Goal: Task Accomplishment & Management: Use online tool/utility

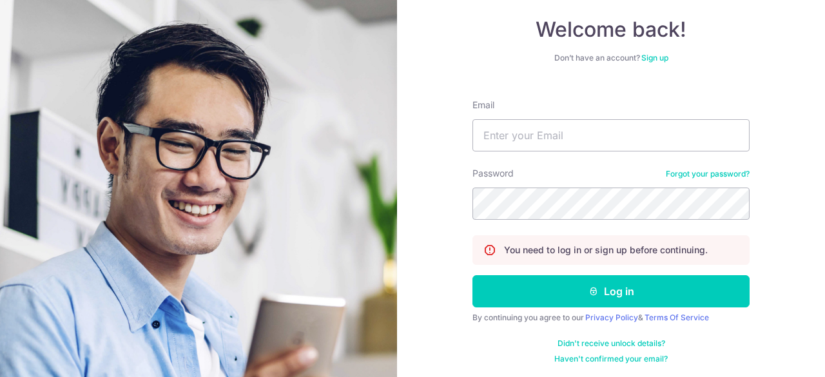
scroll to position [71, 0]
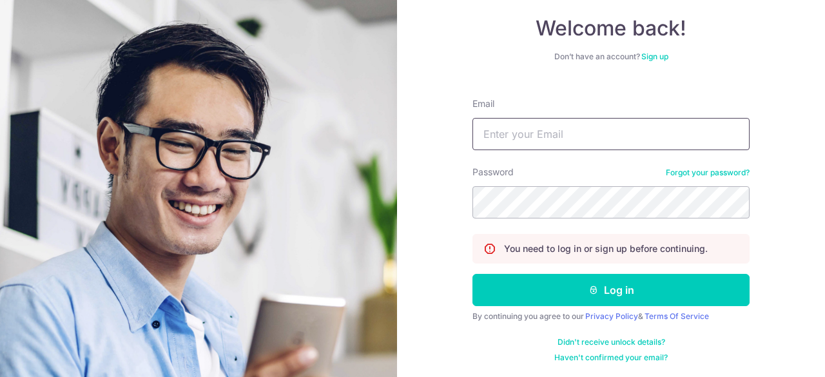
type input "[EMAIL_ADDRESS][DOMAIN_NAME]"
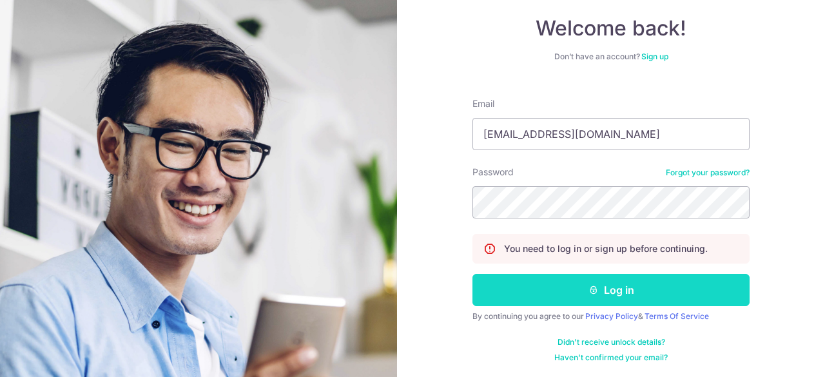
click at [719, 296] on button "Log in" at bounding box center [610, 290] width 277 height 32
click at [629, 289] on button "Log in" at bounding box center [610, 290] width 277 height 32
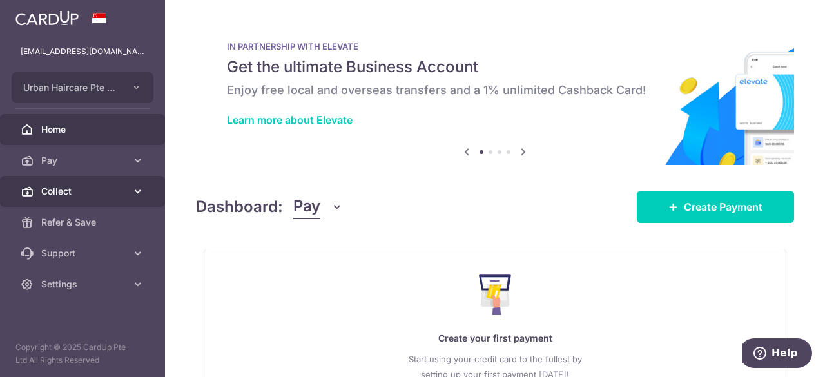
click at [77, 199] on link "Collect" at bounding box center [82, 191] width 165 height 31
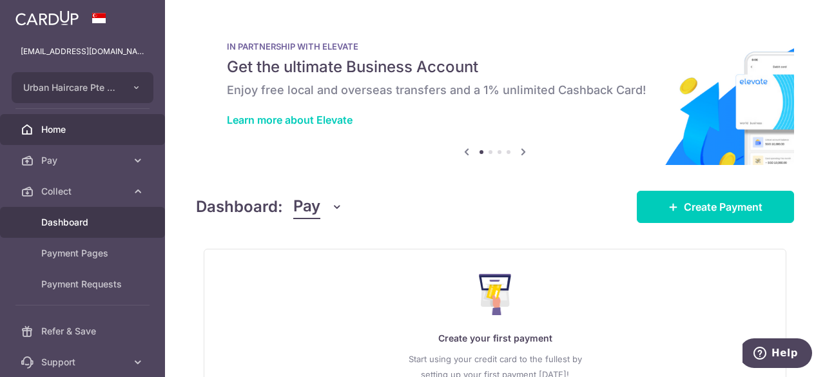
click at [86, 225] on span "Dashboard" at bounding box center [83, 222] width 85 height 13
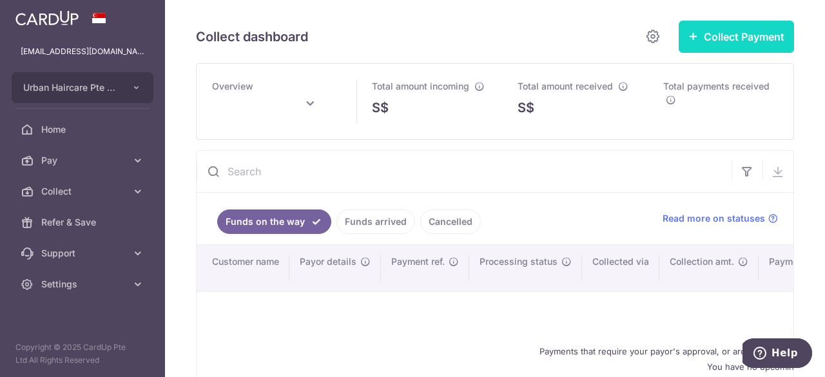
click at [727, 39] on button "Collect Payment" at bounding box center [736, 37] width 115 height 32
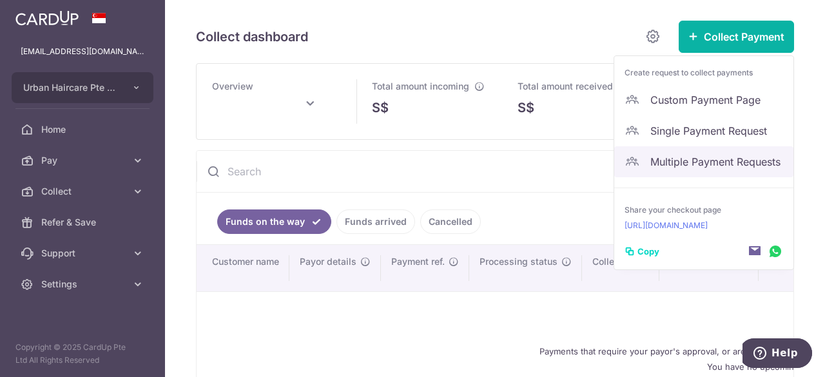
type input "October 2025"
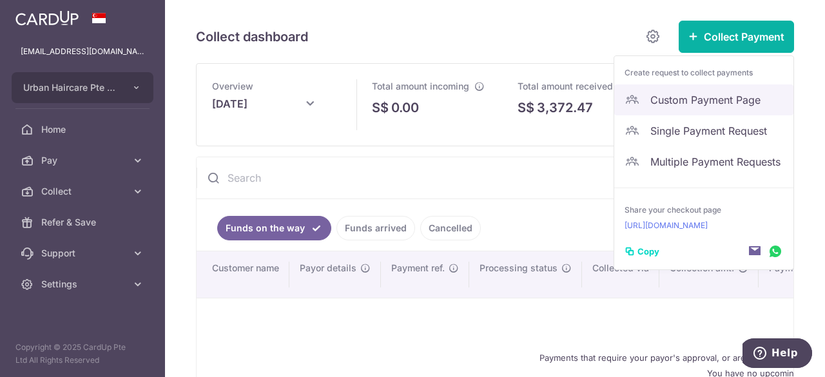
click at [726, 95] on span "Custom Payment Page" at bounding box center [716, 99] width 133 height 15
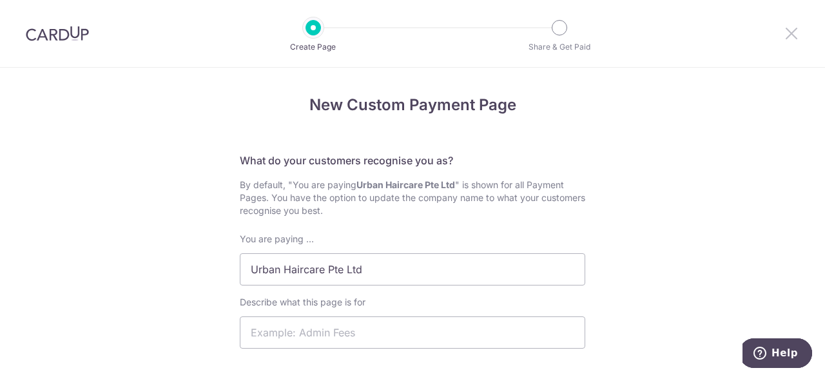
click at [787, 36] on icon at bounding box center [791, 33] width 15 height 16
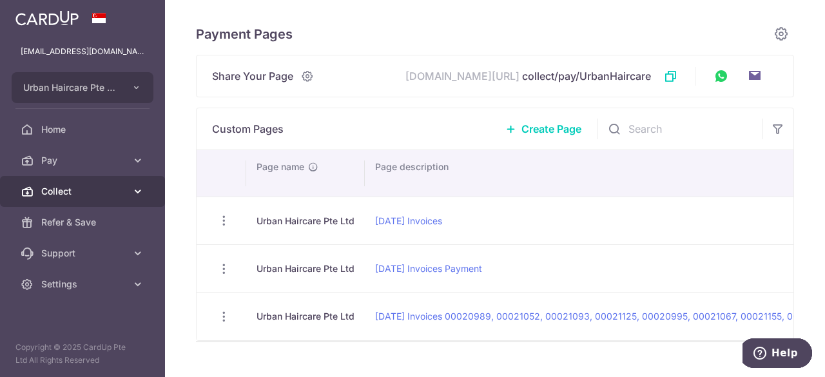
click at [140, 189] on icon at bounding box center [137, 191] width 13 height 13
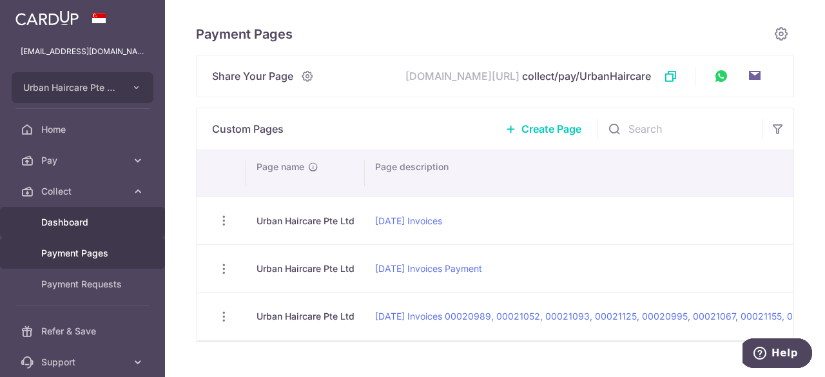
click at [116, 221] on span "Dashboard" at bounding box center [83, 222] width 85 height 13
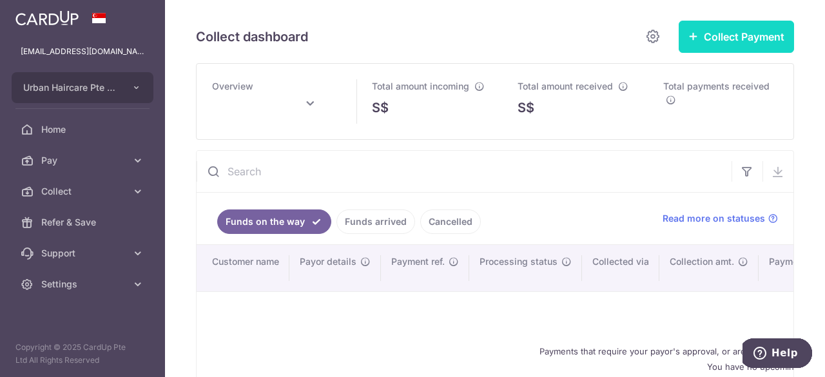
click at [702, 39] on button "Collect Payment" at bounding box center [736, 37] width 115 height 32
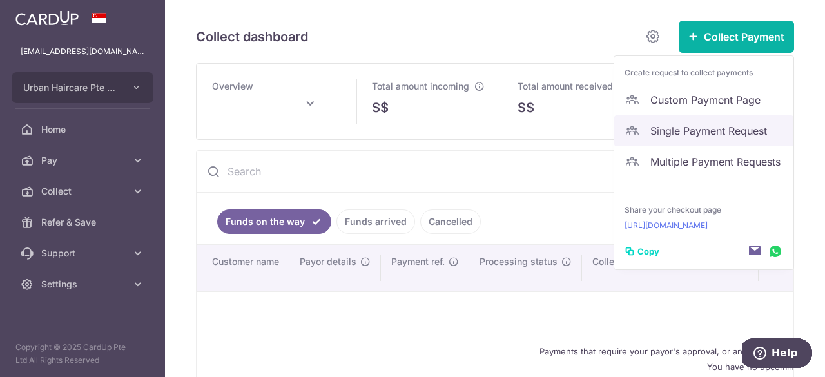
click at [684, 140] on link "Single Payment Request" at bounding box center [703, 130] width 179 height 31
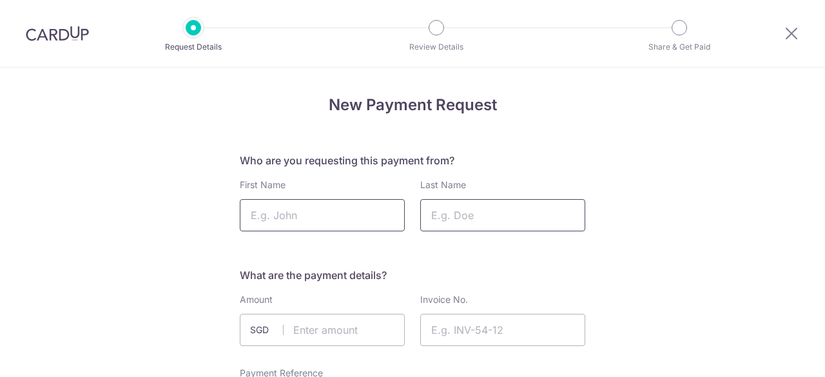
drag, startPoint x: 510, startPoint y: 207, endPoint x: 288, endPoint y: 217, distance: 221.8
click at [510, 207] on input "Last Name" at bounding box center [502, 215] width 165 height 32
click at [305, 208] on input "First Name" at bounding box center [322, 215] width 165 height 32
click at [303, 213] on input "First Name" at bounding box center [322, 215] width 165 height 32
type input "Less Is More (S)"
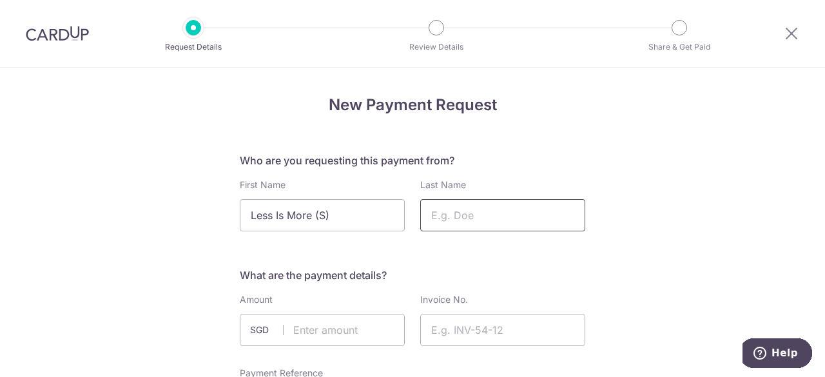
click at [469, 212] on input "Last Name" at bounding box center [502, 215] width 165 height 32
type input "Pte. Ltd."
click at [313, 336] on input "text" at bounding box center [322, 330] width 165 height 32
type input "1688.46"
click at [522, 332] on input "Invoice No." at bounding box center [502, 330] width 165 height 32
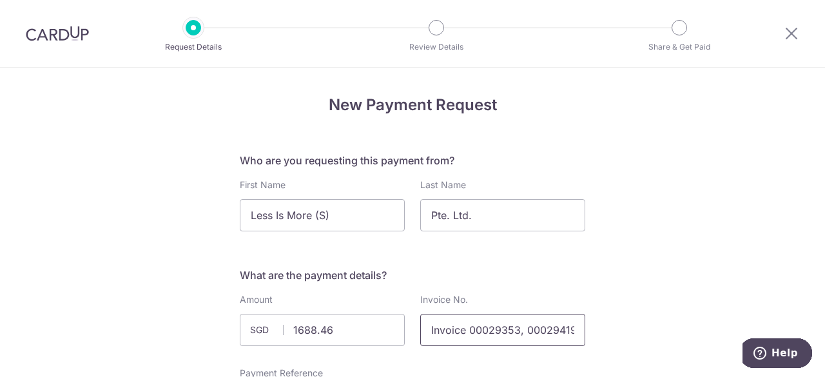
click at [573, 324] on input "Invoice 00029353, 00029419," at bounding box center [502, 330] width 165 height 32
click at [537, 324] on input "Invoice 00029353, 00029419," at bounding box center [502, 330] width 165 height 32
click at [556, 325] on input "Invoice 00029353, 00029419, 00029516, 000," at bounding box center [502, 330] width 165 height 32
click at [555, 335] on input "Invoice 00029353, 00029419, 00029516, 00029476, CN00" at bounding box center [502, 330] width 165 height 32
click at [564, 322] on input "Invoice 00029353, 00029419, 00029516, 00029476, CN003147 & CN00" at bounding box center [502, 330] width 165 height 32
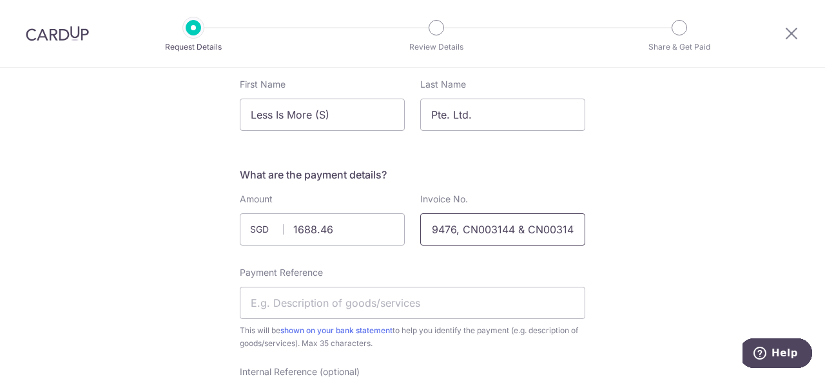
scroll to position [193, 0]
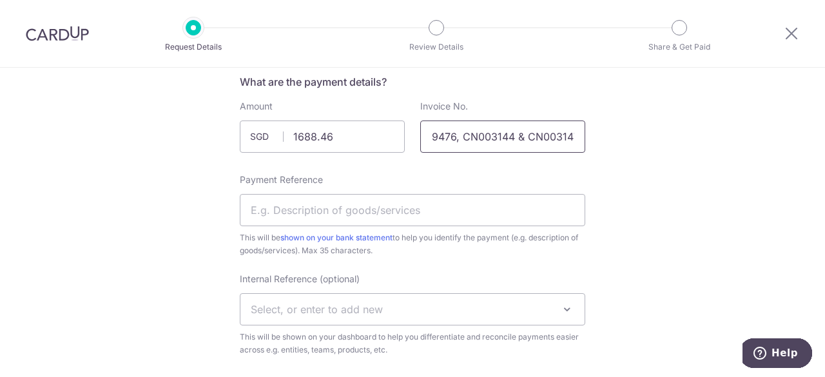
type input "Invoice 00029353, 00029419, 00029516, 00029476, CN003144 & CN003147"
click at [429, 215] on input "Payment Reference" at bounding box center [412, 210] width 345 height 32
click at [326, 211] on input "September 2024 Invoices" at bounding box center [412, 210] width 345 height 32
click at [403, 217] on input "September 2025 Invoices" at bounding box center [412, 210] width 345 height 32
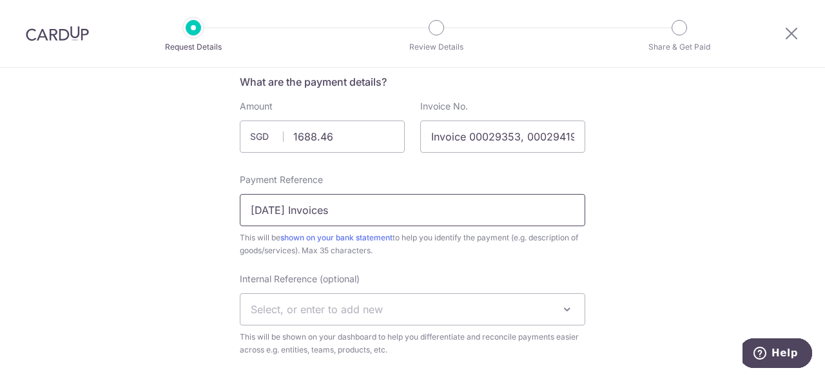
type input "September 2025 Invoices"
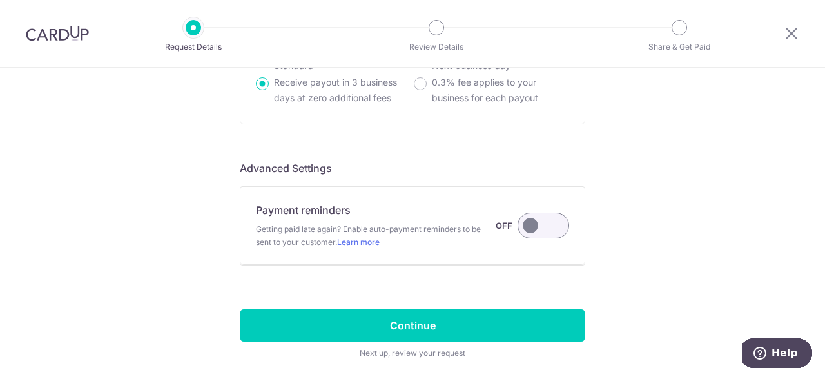
scroll to position [1075, 0]
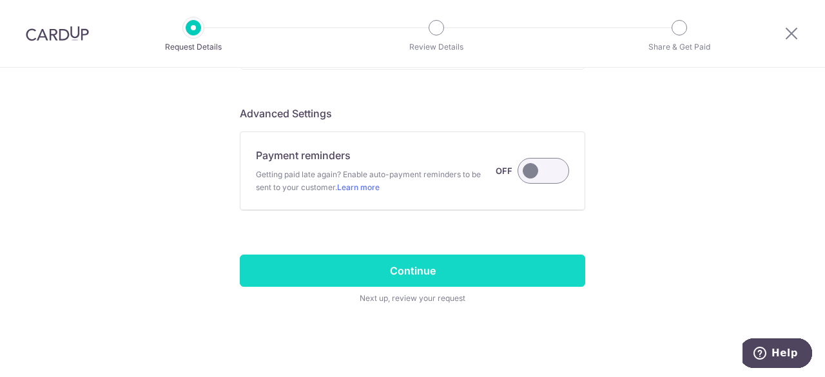
click at [446, 260] on input "Continue" at bounding box center [412, 271] width 345 height 32
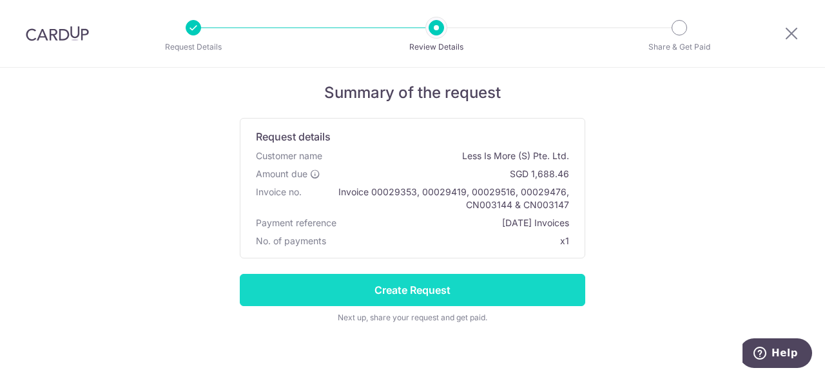
click at [447, 292] on input "Create Request" at bounding box center [412, 290] width 345 height 32
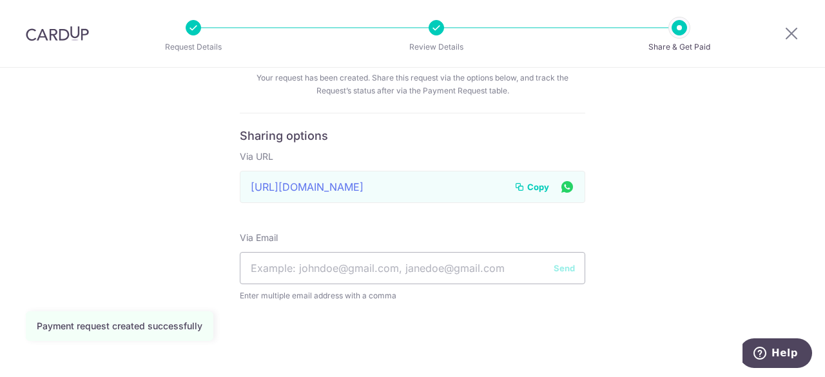
drag, startPoint x: 503, startPoint y: 186, endPoint x: 242, endPoint y: 185, distance: 260.3
click at [243, 185] on div "[URL][DOMAIN_NAME] Link to page copied to clipboard Copy" at bounding box center [412, 187] width 345 height 32
drag, startPoint x: 242, startPoint y: 184, endPoint x: 487, endPoint y: 221, distance: 247.7
click at [490, 226] on form "Sharing options Via URL [URL][DOMAIN_NAME] Link to page copied to clipboard Cop…" at bounding box center [412, 223] width 345 height 189
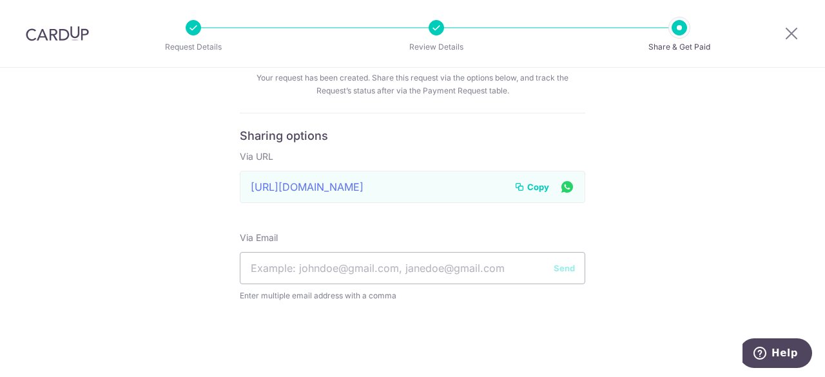
drag, startPoint x: 497, startPoint y: 185, endPoint x: 401, endPoint y: 177, distance: 95.7
click at [400, 175] on div "[URL][DOMAIN_NAME] Link to page copied to clipboard Copy" at bounding box center [412, 187] width 345 height 32
click at [535, 183] on span "Copy" at bounding box center [538, 186] width 22 height 13
click at [456, 222] on form "Sharing options Via URL [URL][DOMAIN_NAME] Link to page copied to clipboard Cop…" at bounding box center [412, 223] width 345 height 189
click at [457, 273] on input "text" at bounding box center [412, 268] width 345 height 32
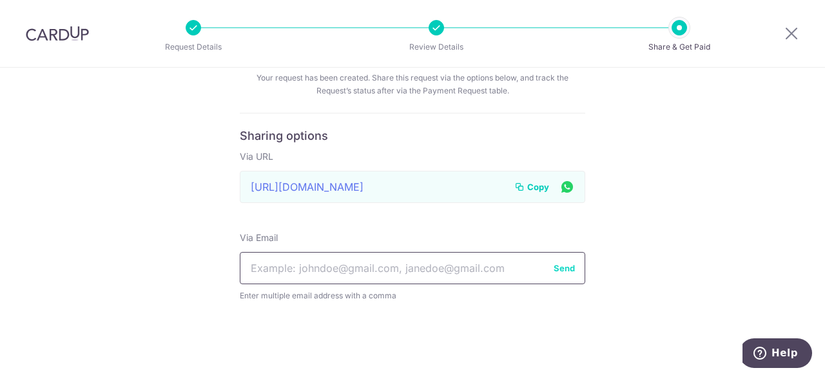
type input "a"
type input "j"
click at [566, 266] on button "Send" at bounding box center [564, 268] width 21 height 13
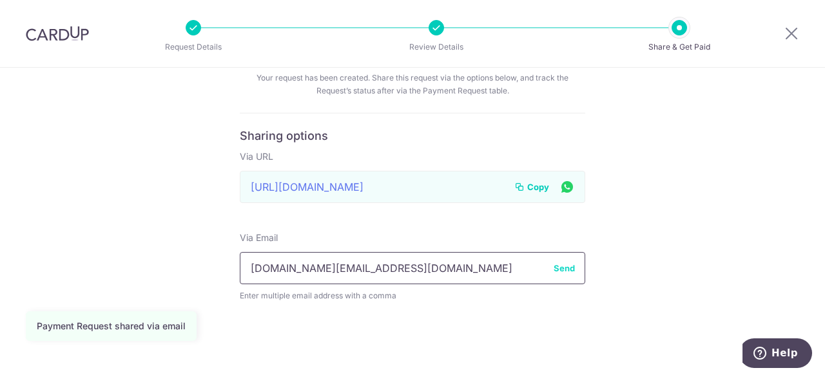
click at [397, 265] on input "[DOMAIN_NAME][EMAIL_ADDRESS][DOMAIN_NAME]" at bounding box center [412, 268] width 345 height 32
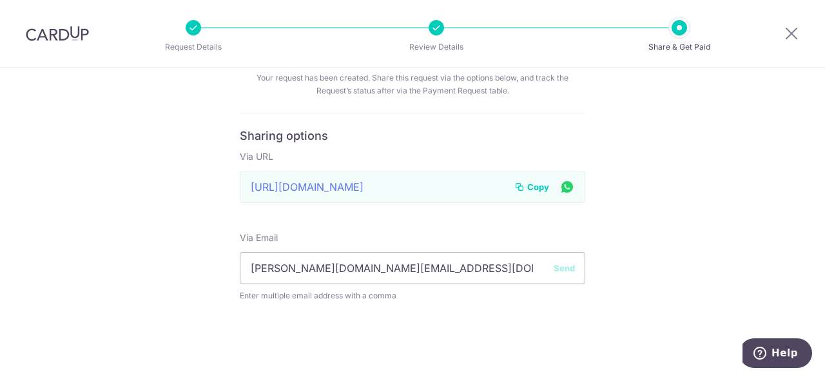
click at [566, 267] on button "Send" at bounding box center [564, 268] width 21 height 13
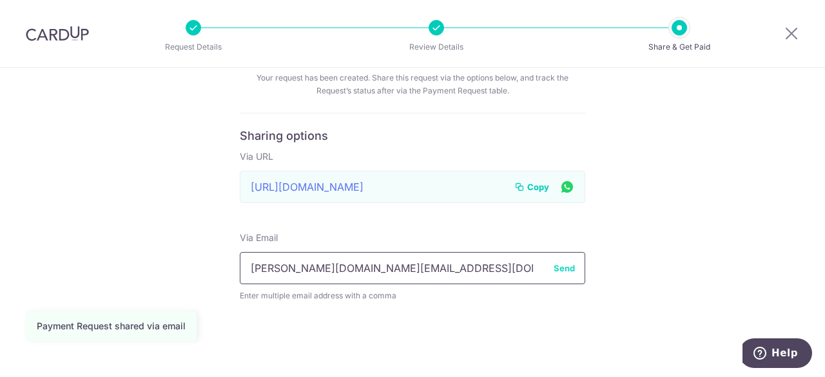
click at [436, 269] on input "[PERSON_NAME][DOMAIN_NAME][EMAIL_ADDRESS][DOMAIN_NAME]" at bounding box center [412, 268] width 345 height 32
drag, startPoint x: 436, startPoint y: 269, endPoint x: 196, endPoint y: 240, distance: 241.5
click at [196, 240] on div "Lastly, share Request to your customer Your request has been created. Share thi…" at bounding box center [412, 197] width 825 height 361
type input "[EMAIL_ADDRESS][DOMAIN_NAME]"
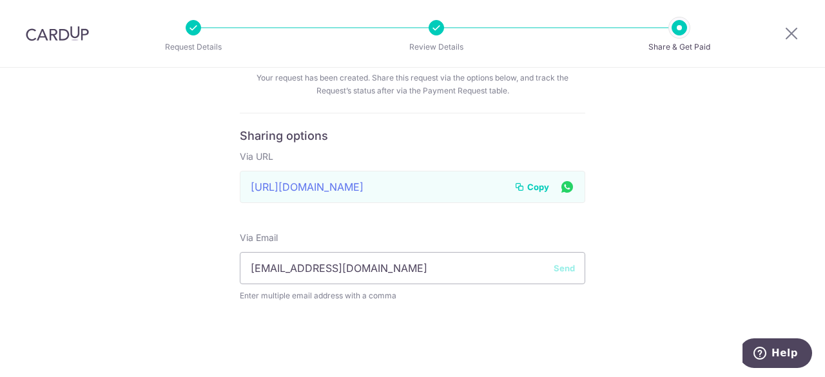
click at [566, 270] on button "Send" at bounding box center [564, 268] width 21 height 13
